Goal: Navigation & Orientation: Find specific page/section

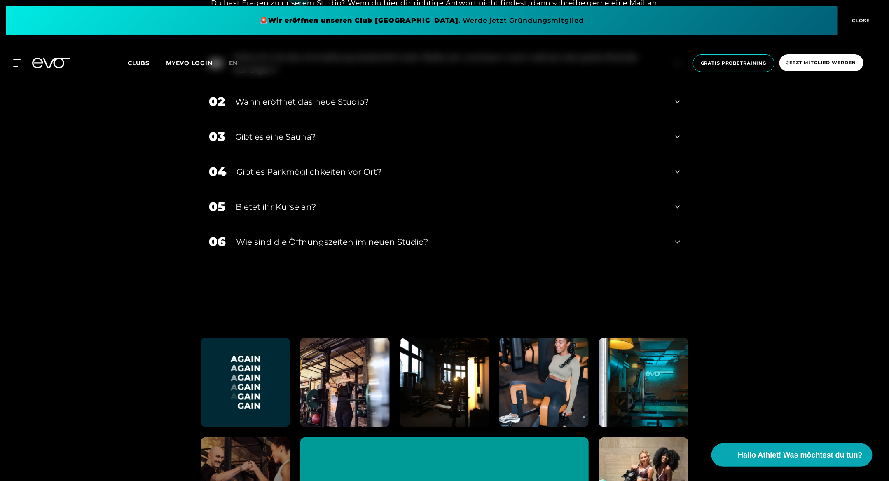
scroll to position [3389, 0]
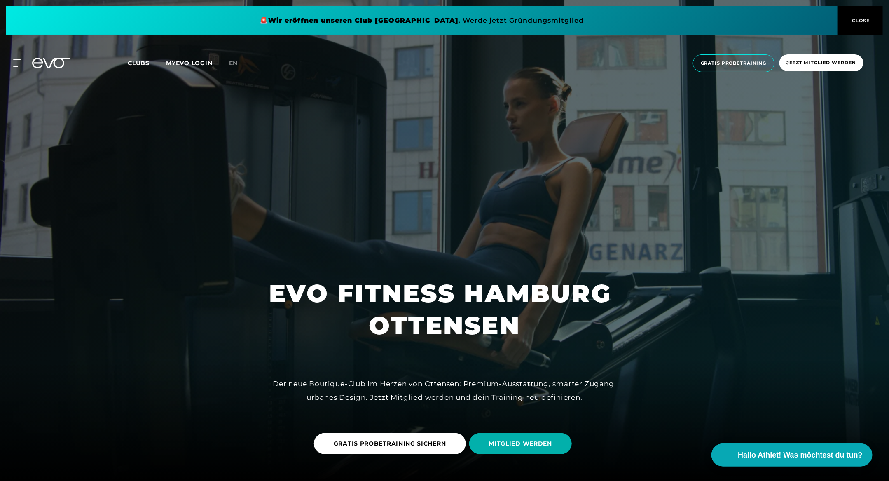
click at [124, 62] on div "MyEVO Login Über EVO Mitgliedschaften Probetraining TAGESPASS EVO Studios Düsse…" at bounding box center [445, 63] width 886 height 31
click at [138, 62] on span "Clubs" at bounding box center [139, 62] width 22 height 7
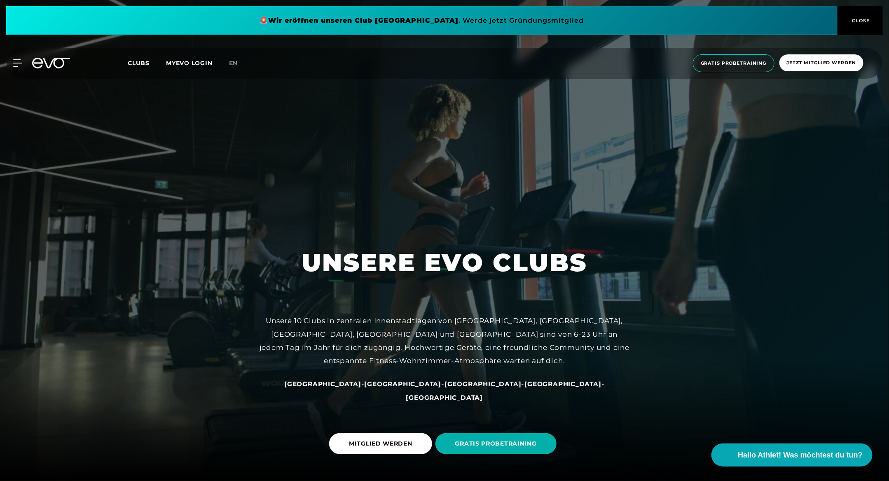
scroll to position [265, 0]
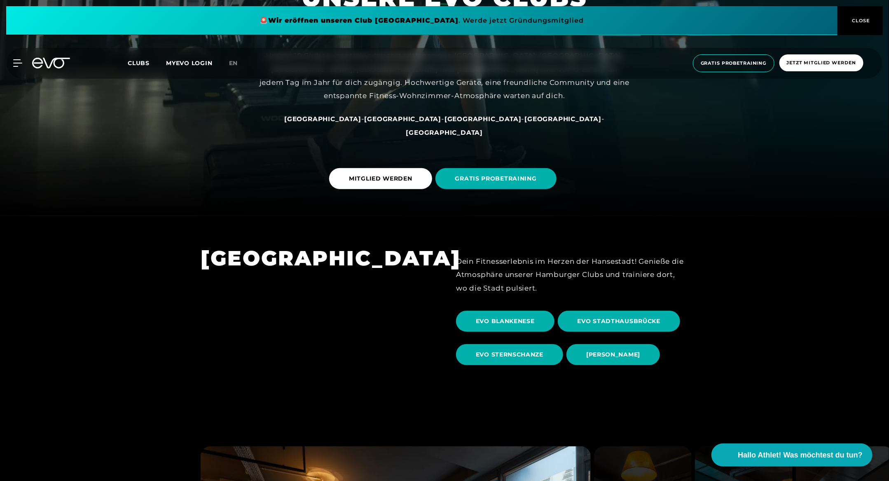
click at [359, 123] on span "[GEOGRAPHIC_DATA]" at bounding box center [322, 119] width 77 height 8
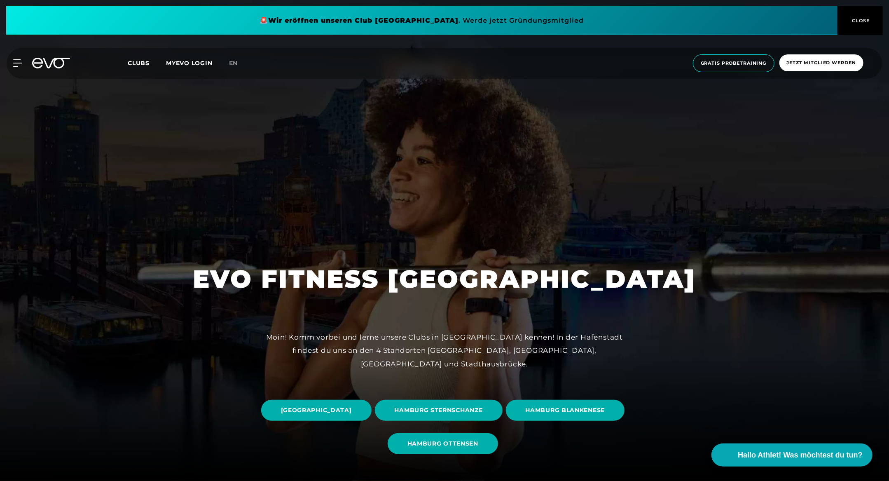
scroll to position [164, 0]
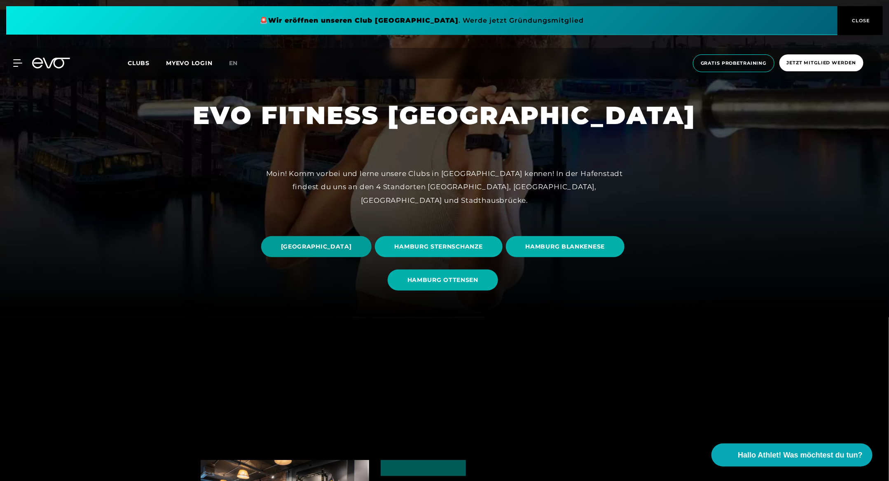
click at [352, 242] on span "HAMBURG STADTHAUSBRÜCKE" at bounding box center [316, 246] width 71 height 9
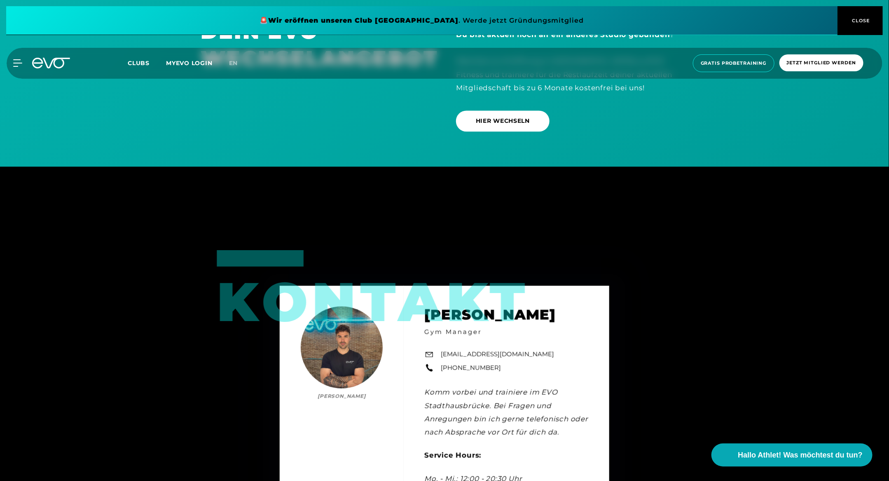
scroll to position [2966, 0]
